Goal: Task Accomplishment & Management: Manage account settings

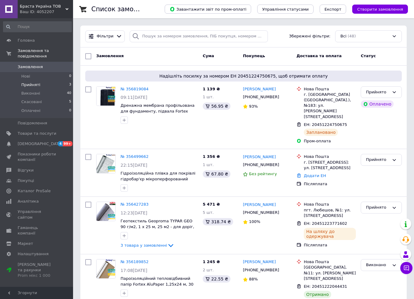
click at [37, 82] on span "Прийняті" at bounding box center [30, 84] width 19 height 5
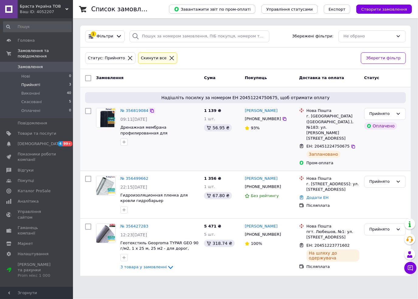
click at [151, 109] on icon at bounding box center [152, 110] width 5 height 5
click at [150, 176] on icon at bounding box center [152, 178] width 5 height 5
click at [150, 224] on icon at bounding box center [152, 226] width 4 height 4
click at [36, 153] on span "Показники роботи компанії" at bounding box center [37, 156] width 39 height 11
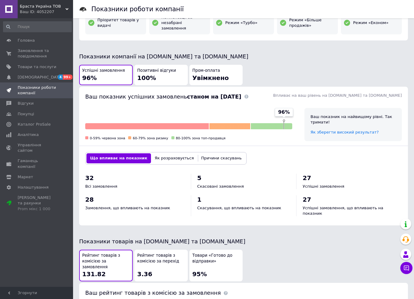
scroll to position [213, 0]
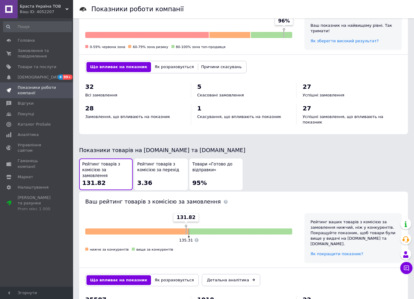
click at [150, 61] on div "Що впливає на показник Як розраховується Причини скасувань" at bounding box center [165, 67] width 161 height 12
click at [151, 62] on button "Як розраховується" at bounding box center [174, 67] width 47 height 10
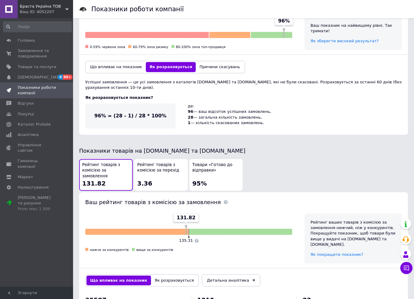
click at [128, 62] on button "Що впливає на показник" at bounding box center [115, 67] width 59 height 10
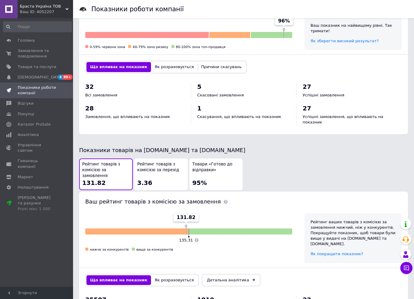
click at [211, 64] on button "Причини скасувань" at bounding box center [221, 67] width 48 height 10
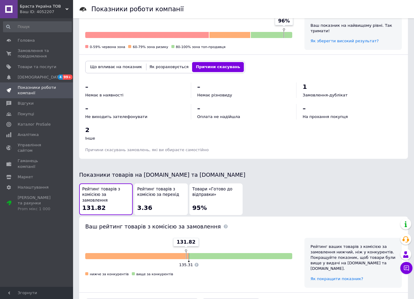
click at [154, 172] on span "Показники товарів на [DOMAIN_NAME] та [DOMAIN_NAME]" at bounding box center [162, 175] width 166 height 6
click at [154, 183] on button "Рейтинг товарів з комісією за перехід 3.36" at bounding box center [161, 199] width 54 height 32
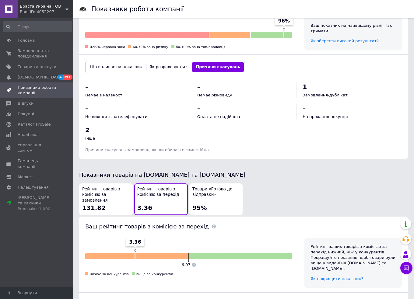
click at [111, 187] on span "Рейтинг товарів з комісією за замовлення" at bounding box center [105, 194] width 47 height 17
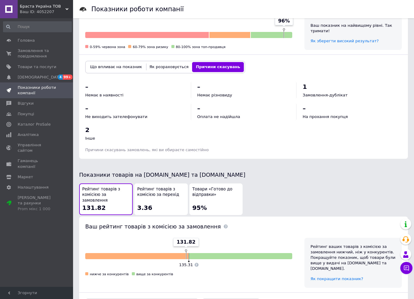
click at [210, 195] on div "Товари «Готово до відправки» 95%" at bounding box center [215, 199] width 47 height 26
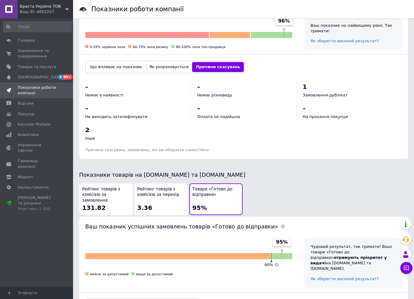
click at [103, 194] on div "Рейтинг товарів з комісією за замовлення 131.82" at bounding box center [105, 199] width 47 height 26
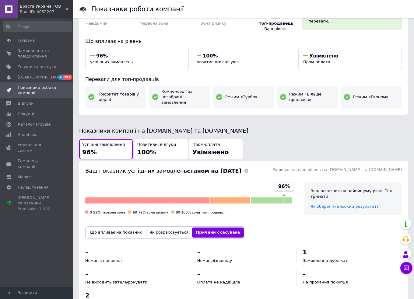
scroll to position [91, 0]
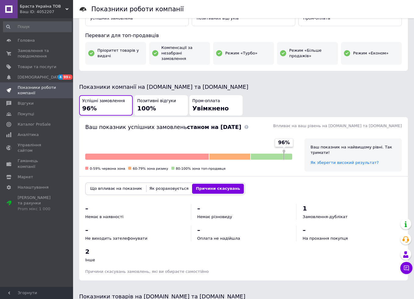
click at [157, 102] on div "Позитивні відгуки 100%" at bounding box center [160, 105] width 47 height 14
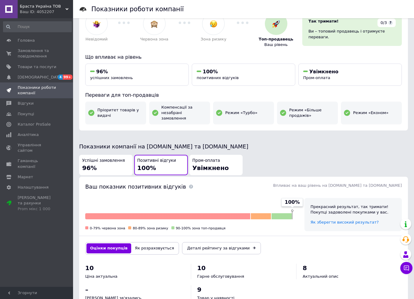
scroll to position [0, 0]
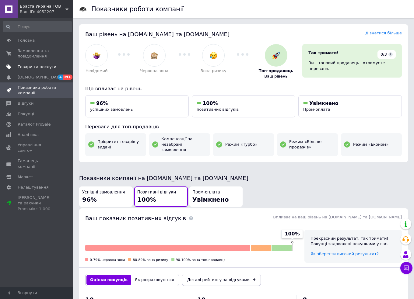
click at [51, 65] on span "Товари та послуги" at bounding box center [37, 66] width 39 height 5
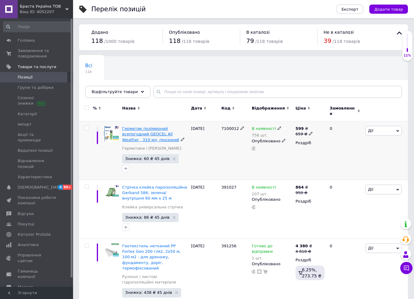
click at [155, 126] on span "Герметик полімерний всепогодний GEOCEL All Weather , 310 мл, прозорий" at bounding box center [150, 134] width 57 height 16
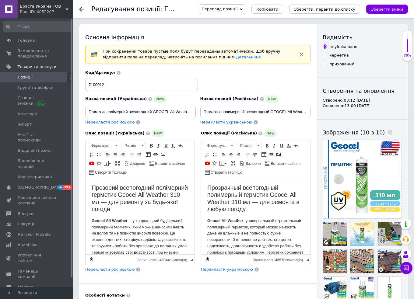
click at [242, 9] on icon at bounding box center [241, 9] width 3 height 3
click at [251, 21] on li "Зберегти та переглянути на сайті" at bounding box center [246, 20] width 95 height 9
click at [242, 8] on icon at bounding box center [241, 9] width 3 height 3
click at [253, 28] on li "Зберегти та переглянути на маркетплейсі" at bounding box center [246, 29] width 95 height 9
click at [80, 8] on use at bounding box center [81, 9] width 5 height 5
